Goal: Information Seeking & Learning: Learn about a topic

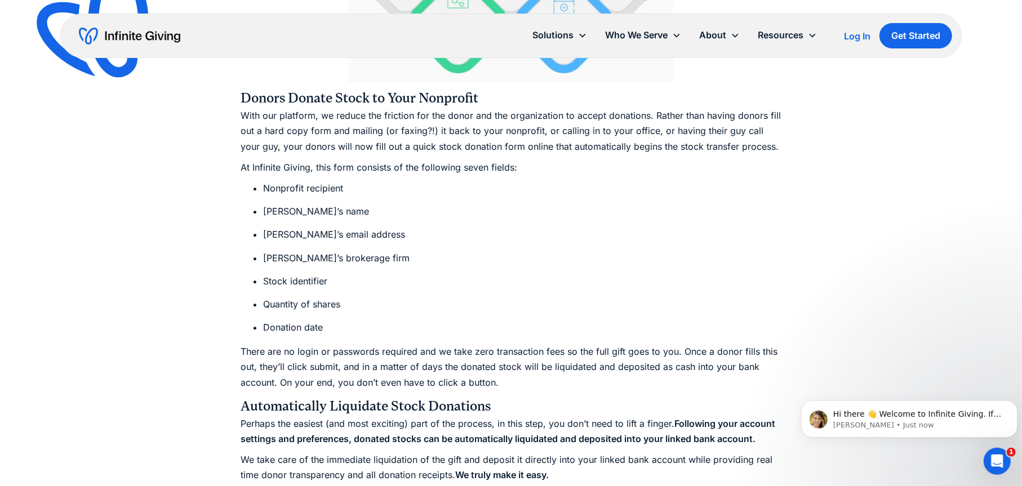
scroll to position [2253, 0]
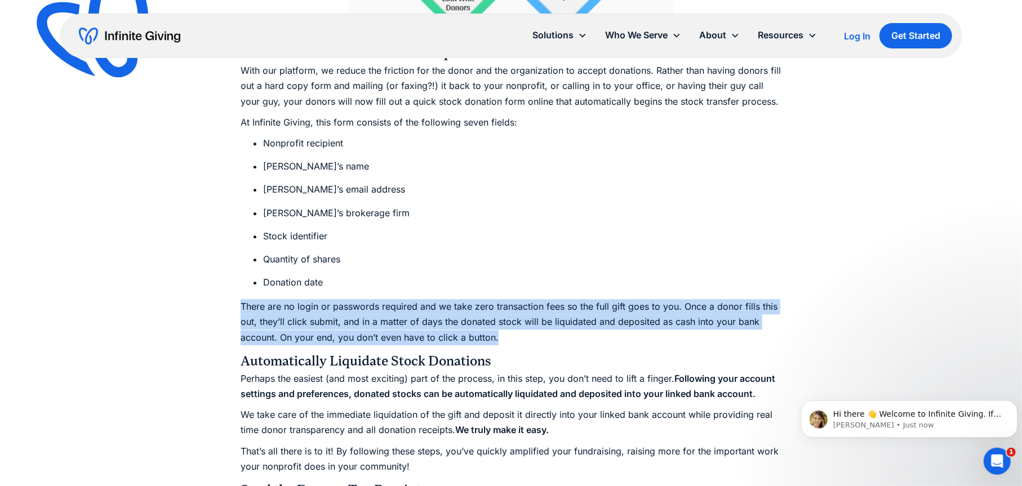
drag, startPoint x: 277, startPoint y: 324, endPoint x: 557, endPoint y: 341, distance: 280.5
click at [557, 341] on div "Ultimate Guides How to Accept Stock Donations: The Ultimate Nonprofit Guide Acc…" at bounding box center [511, 7] width 1022 height 4521
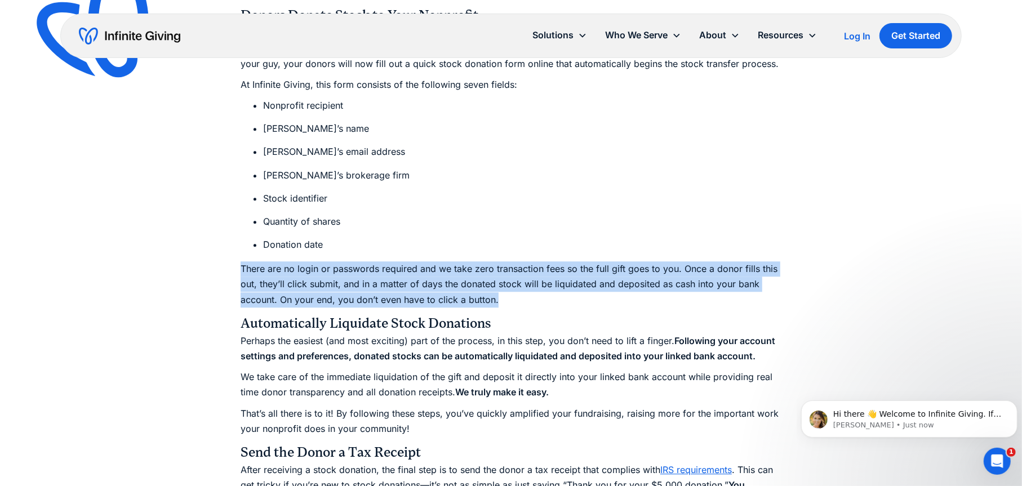
scroll to position [2310, 0]
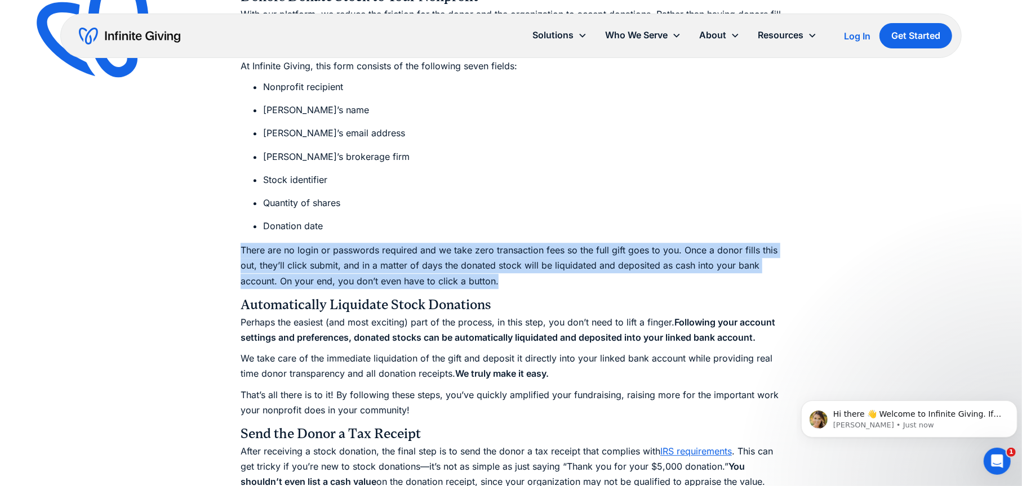
click at [251, 252] on p "There are no login or passwords required and we take zero transaction fees so t…" at bounding box center [511, 266] width 541 height 46
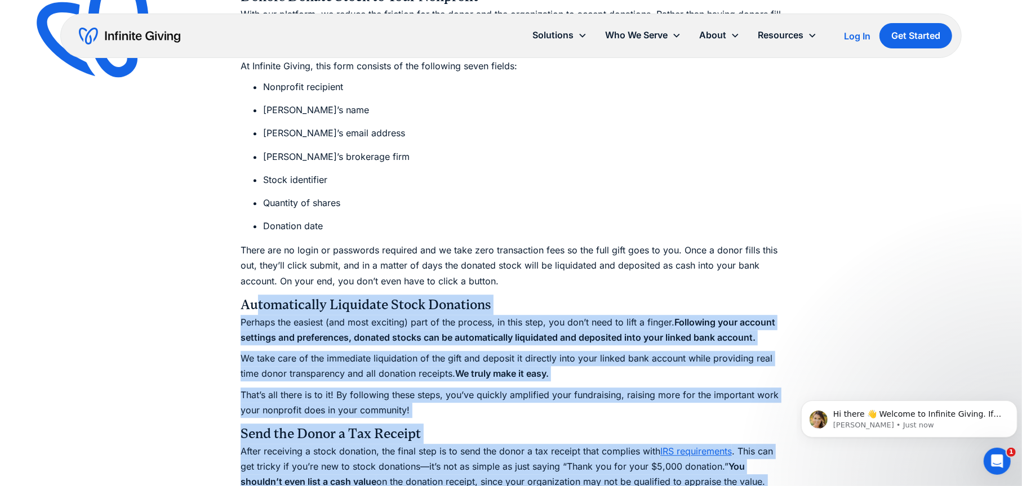
drag, startPoint x: 1051, startPoint y: 680, endPoint x: 798, endPoint y: 380, distance: 392.6
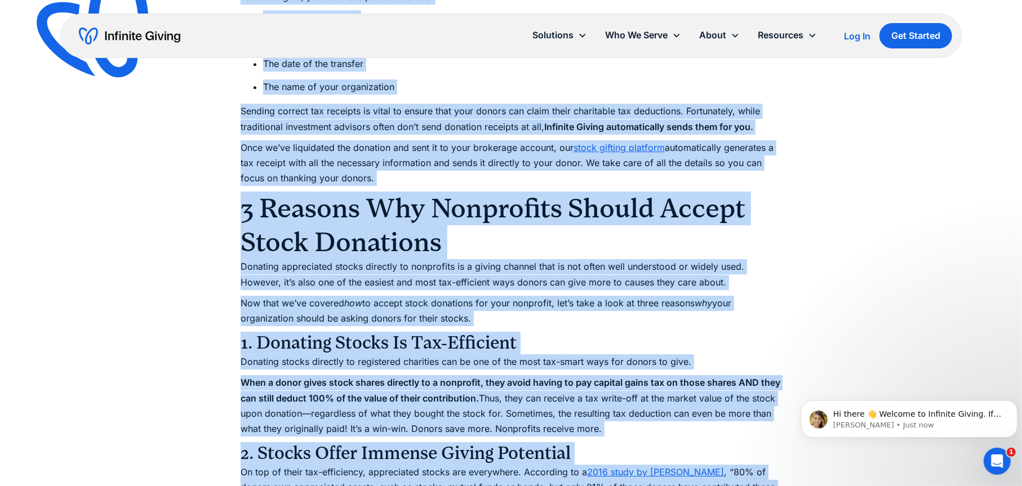
scroll to position [2817, 0]
click at [606, 337] on h3 "1. Donating Stocks Is Tax-Efficient" at bounding box center [511, 342] width 541 height 23
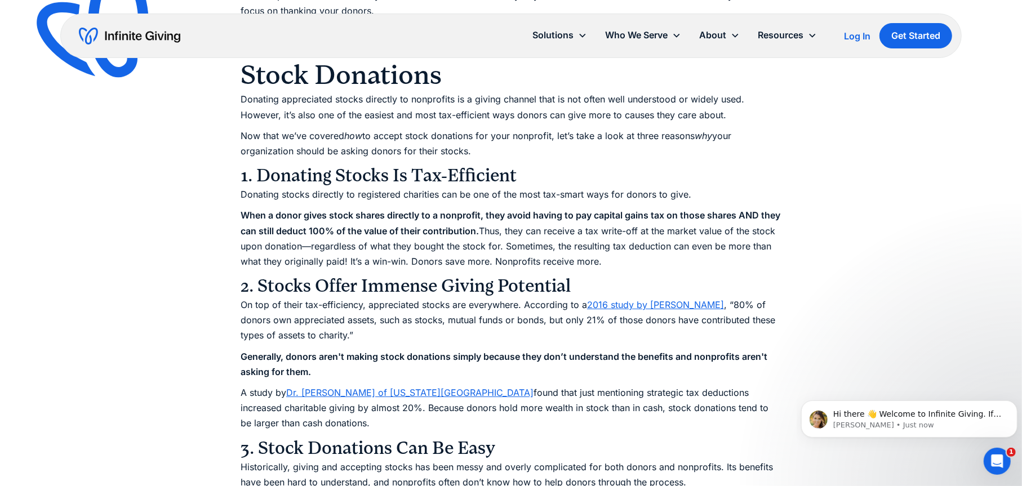
scroll to position [2986, 0]
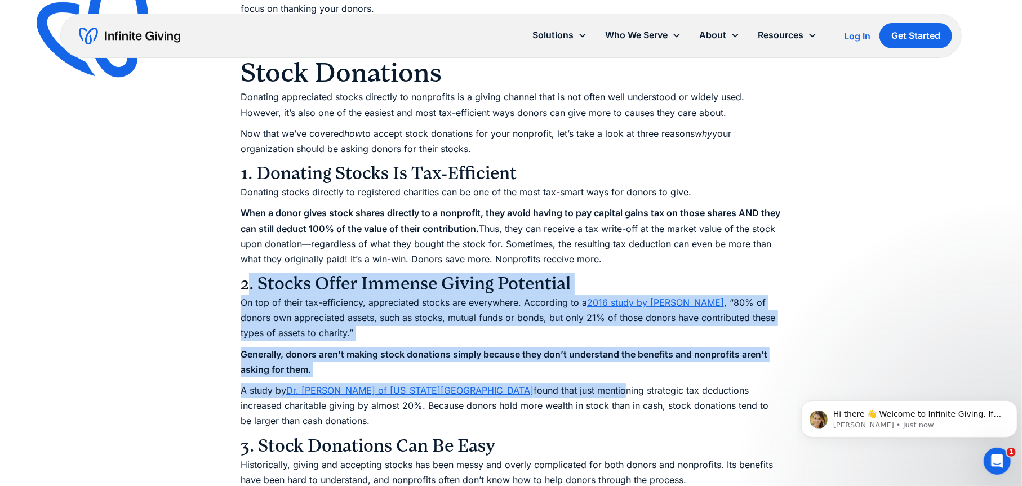
drag, startPoint x: 245, startPoint y: 283, endPoint x: 562, endPoint y: 397, distance: 336.2
click at [562, 397] on p "A study by Dr. [PERSON_NAME] of [US_STATE] Tech University found that just ment…" at bounding box center [511, 406] width 541 height 46
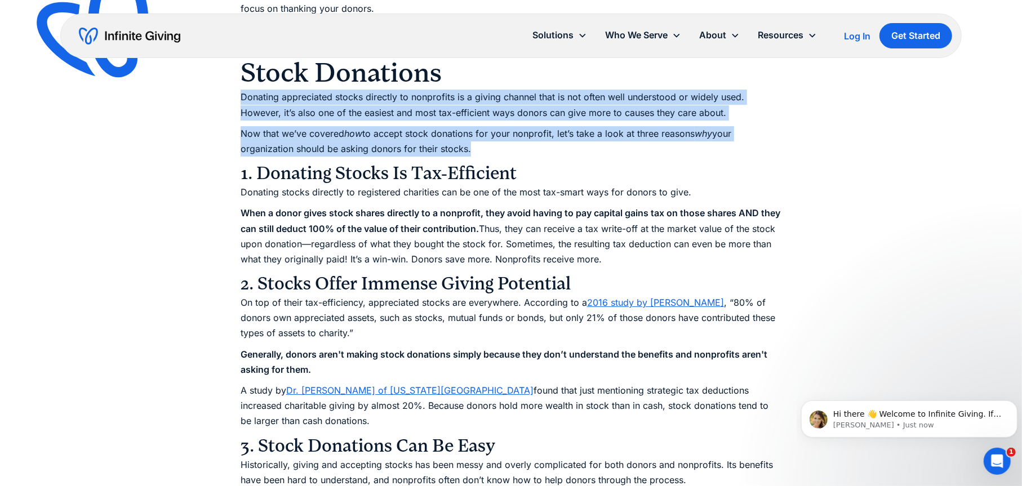
drag, startPoint x: 243, startPoint y: 95, endPoint x: 516, endPoint y: 152, distance: 278.6
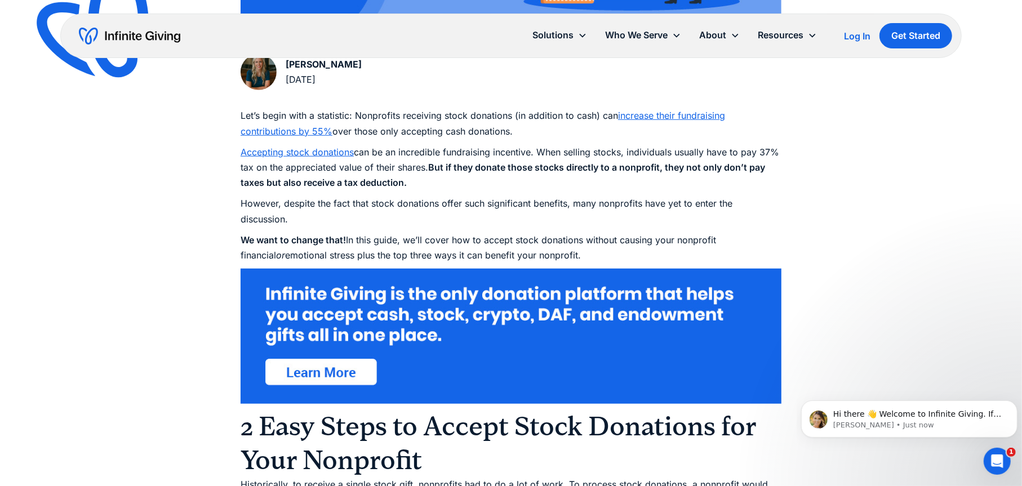
scroll to position [563, 0]
